Goal: Information Seeking & Learning: Learn about a topic

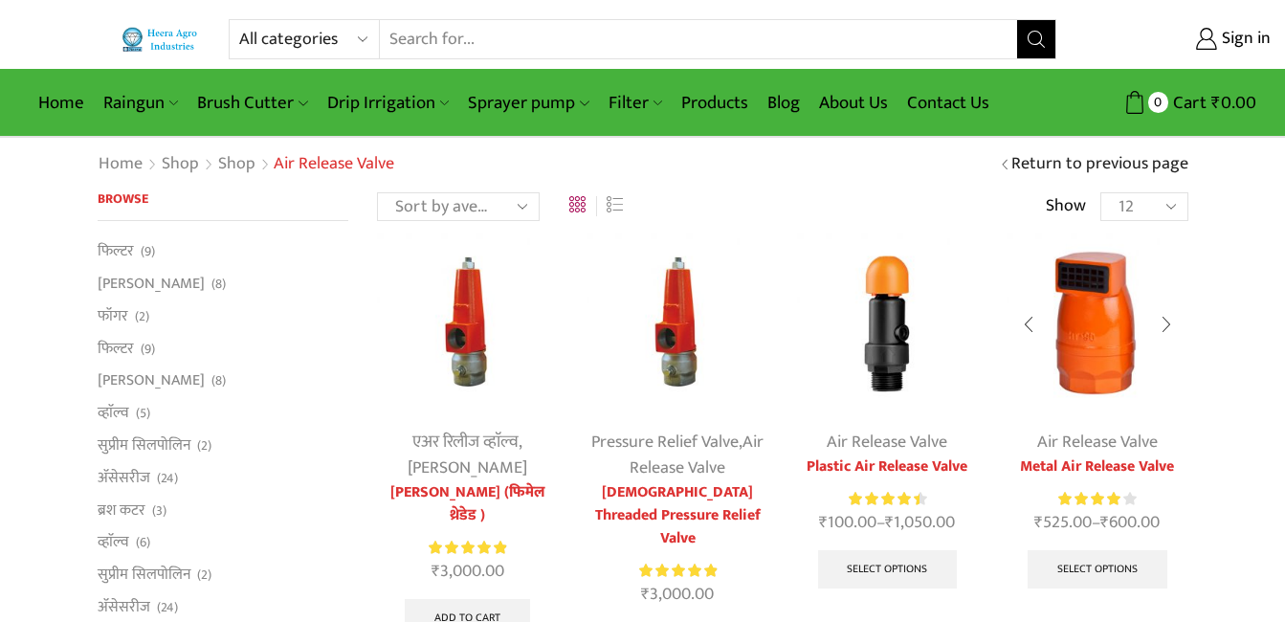
click at [1103, 325] on img at bounding box center [1097, 323] width 181 height 181
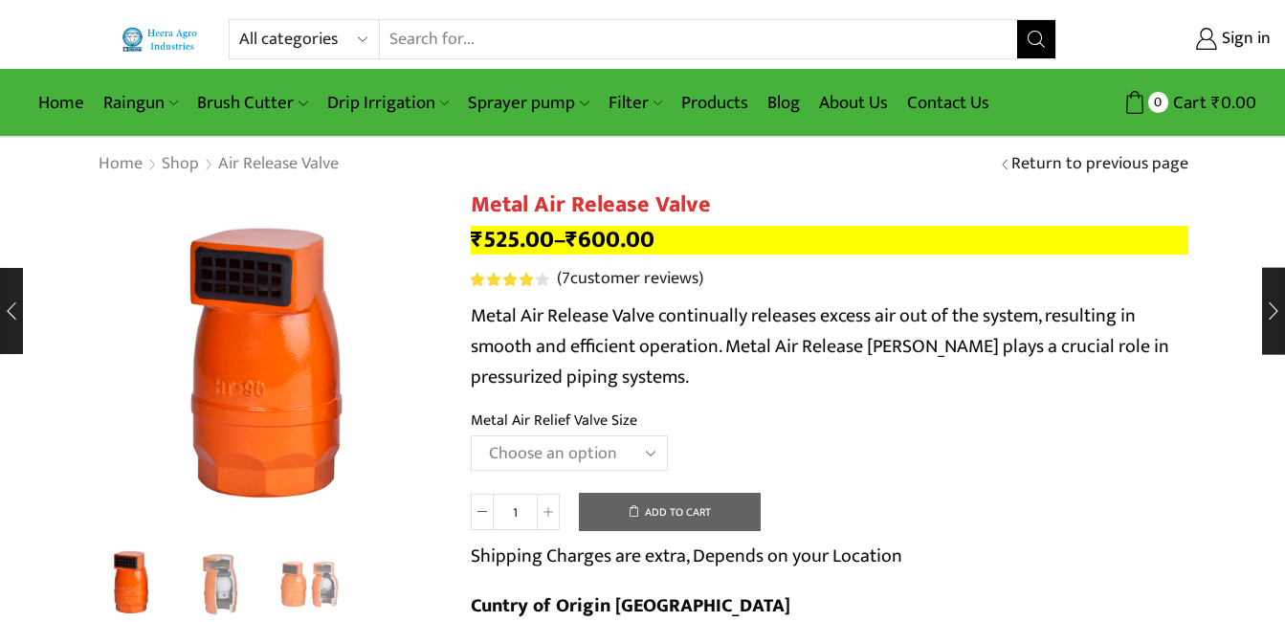
click at [478, 204] on h1 "Metal Air Release Valve" at bounding box center [830, 205] width 718 height 28
click at [511, 205] on h1 "Metal Air Release Valve" at bounding box center [830, 205] width 718 height 28
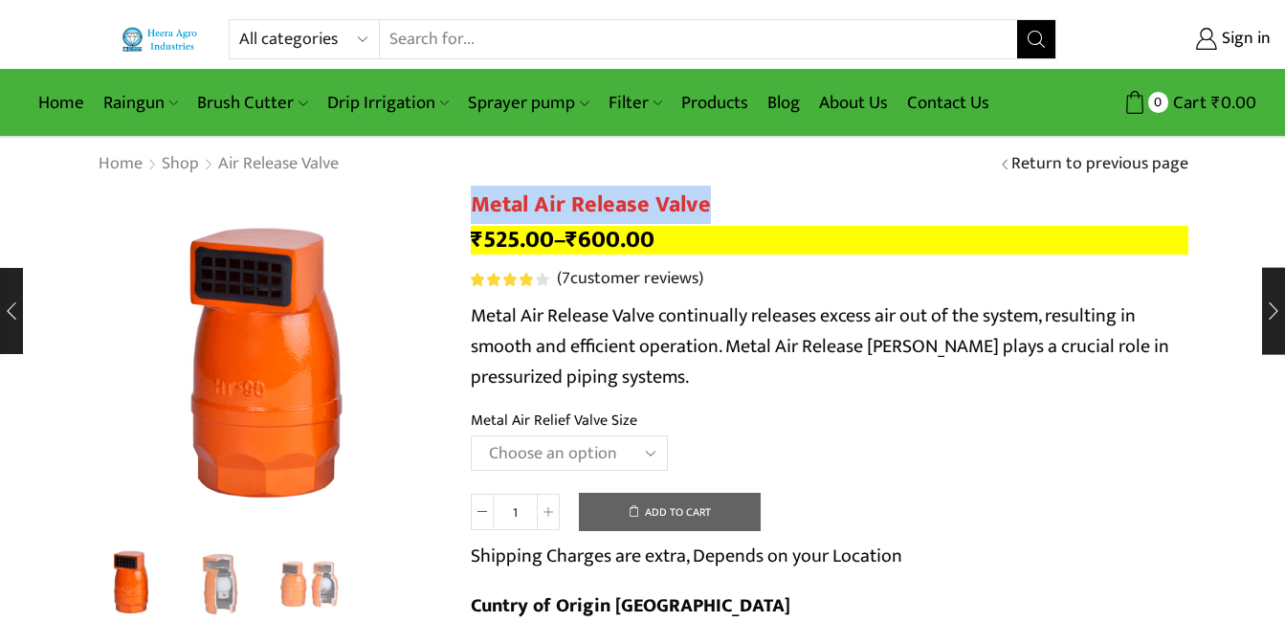
drag, startPoint x: 511, startPoint y: 205, endPoint x: 689, endPoint y: 210, distance: 178.1
click at [689, 210] on h1 "Metal Air Release Valve" at bounding box center [830, 205] width 718 height 28
copy h1 "Metal Air Release Valve"
